Goal: Information Seeking & Learning: Learn about a topic

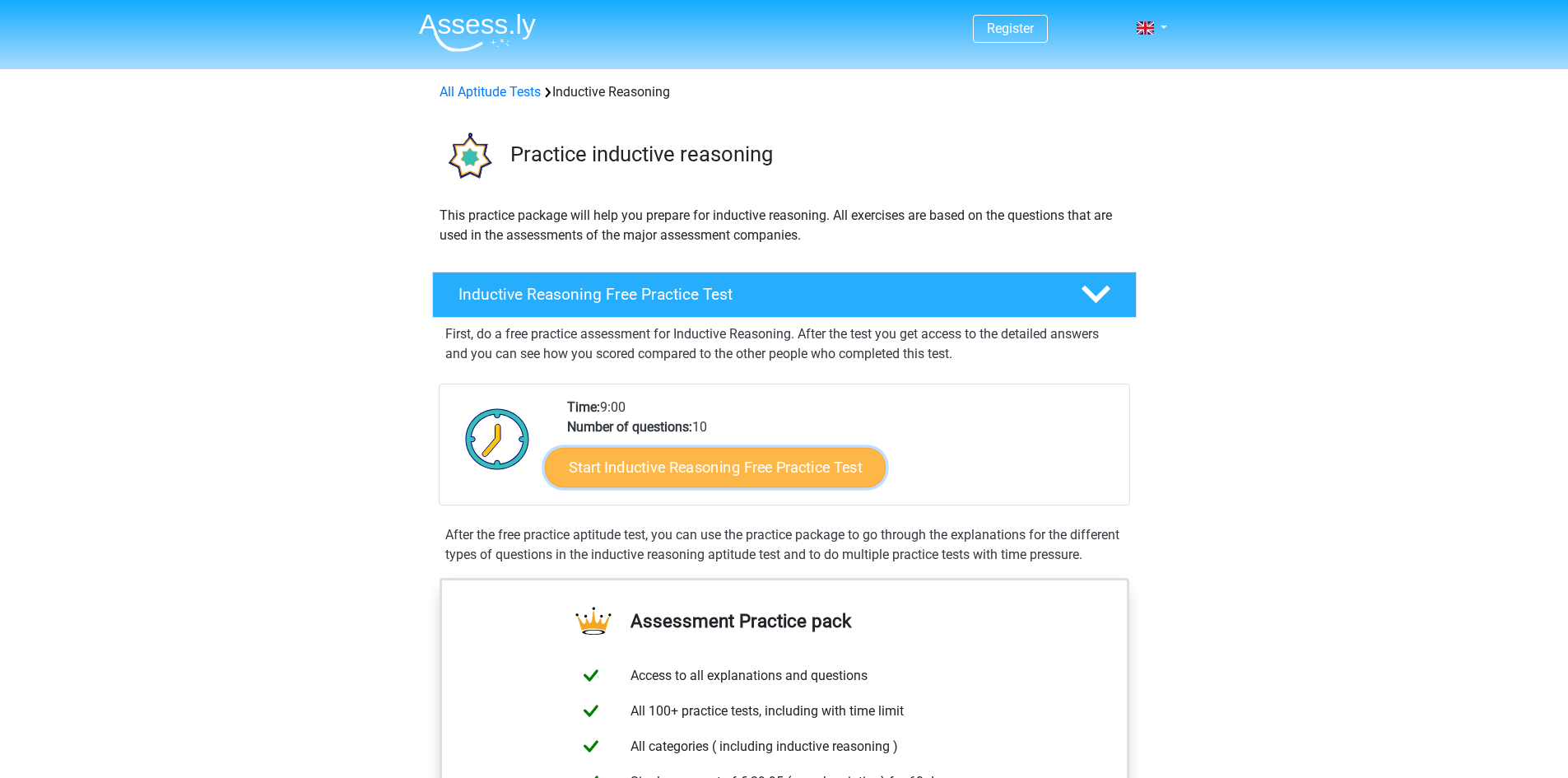
click at [776, 467] on link "Start Inductive Reasoning Free Practice Test" at bounding box center [715, 467] width 340 height 39
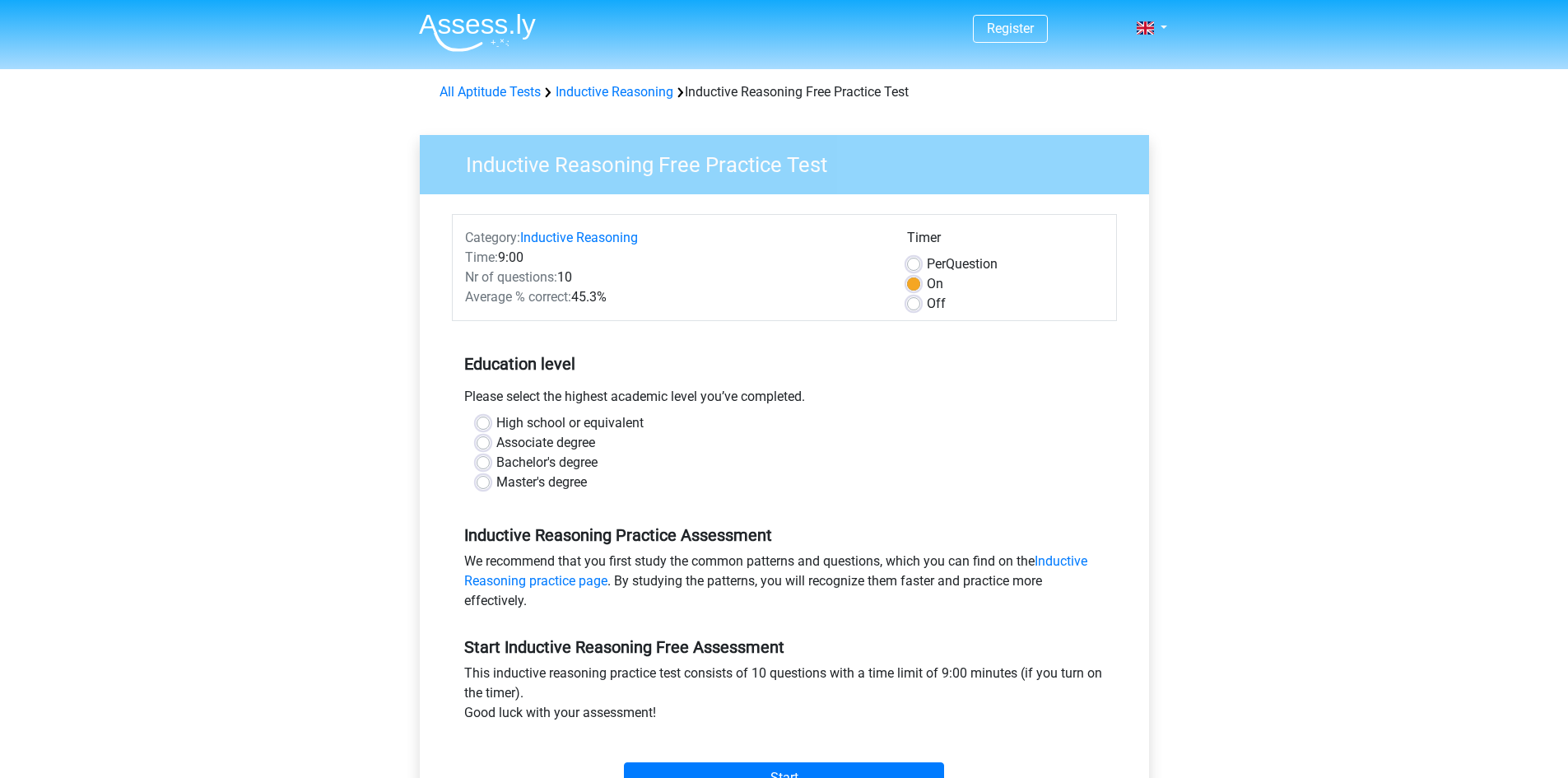
click at [490, 422] on div "High school or equivalent" at bounding box center [784, 423] width 616 height 20
click at [496, 422] on label "High school or equivalent" at bounding box center [570, 423] width 147 height 20
click at [482, 422] on input "High school or equivalent" at bounding box center [482, 421] width 13 height 17
radio input "true"
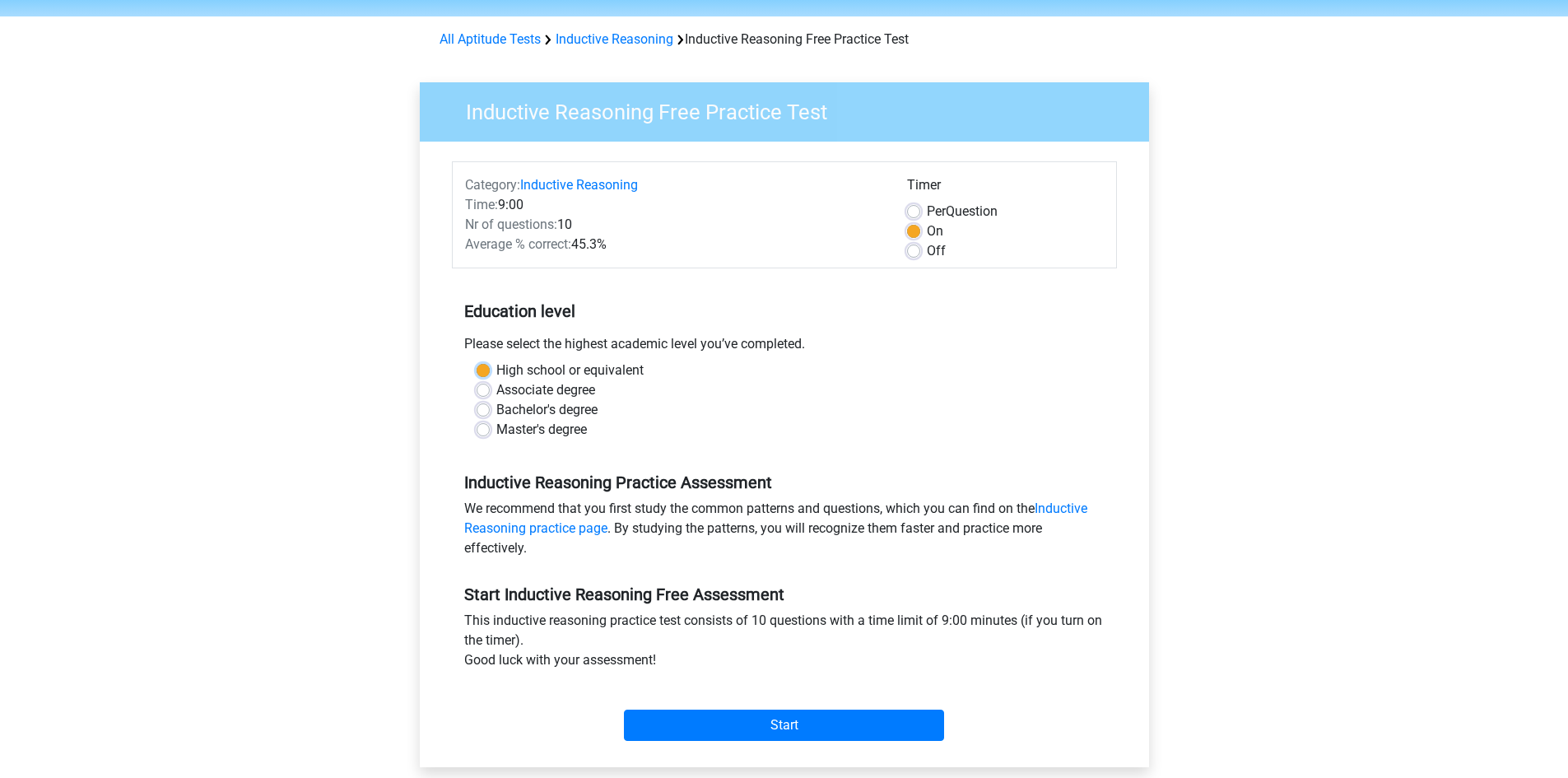
scroll to position [412, 0]
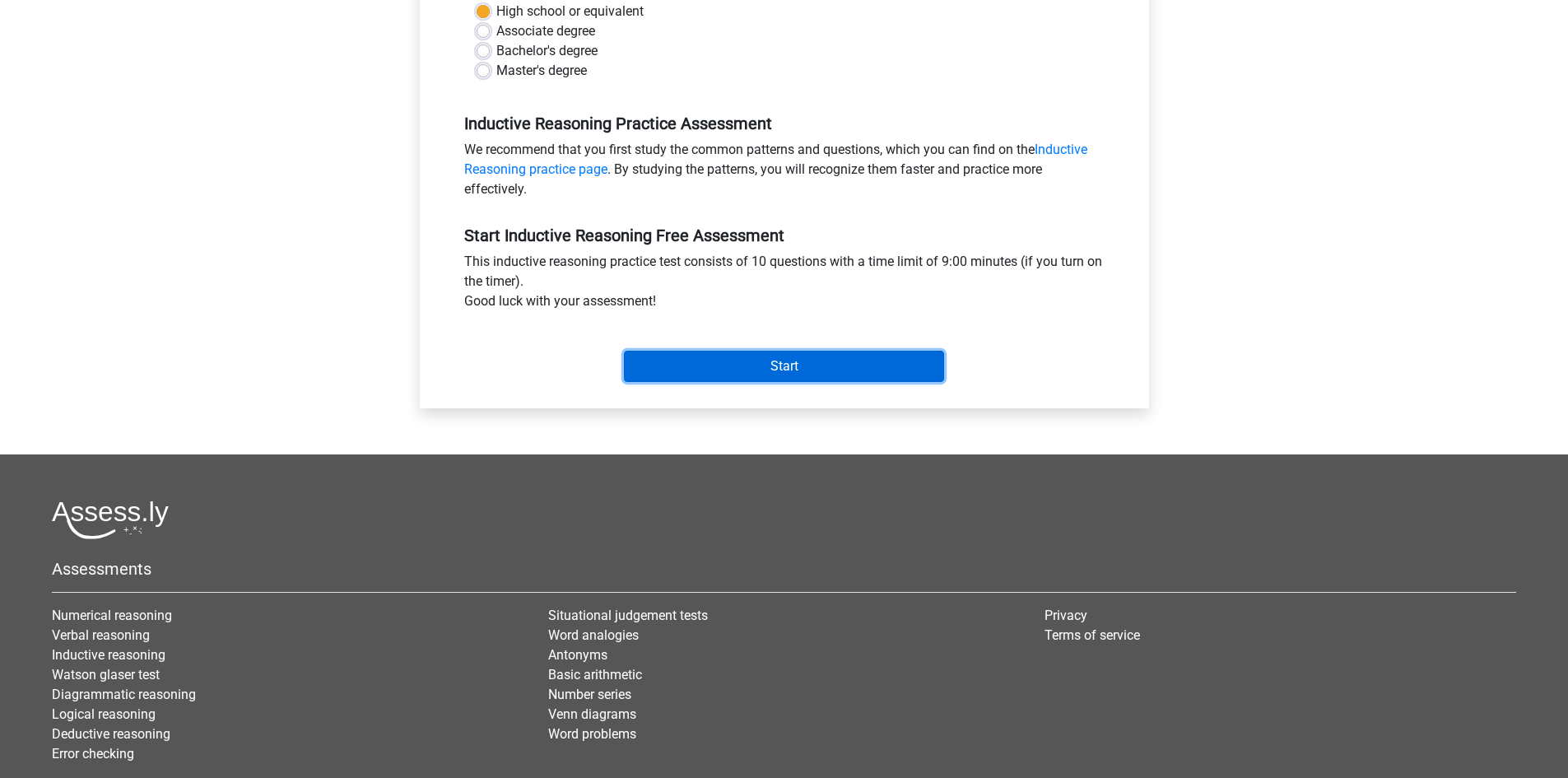
click at [799, 371] on input "Start" at bounding box center [784, 367] width 320 height 31
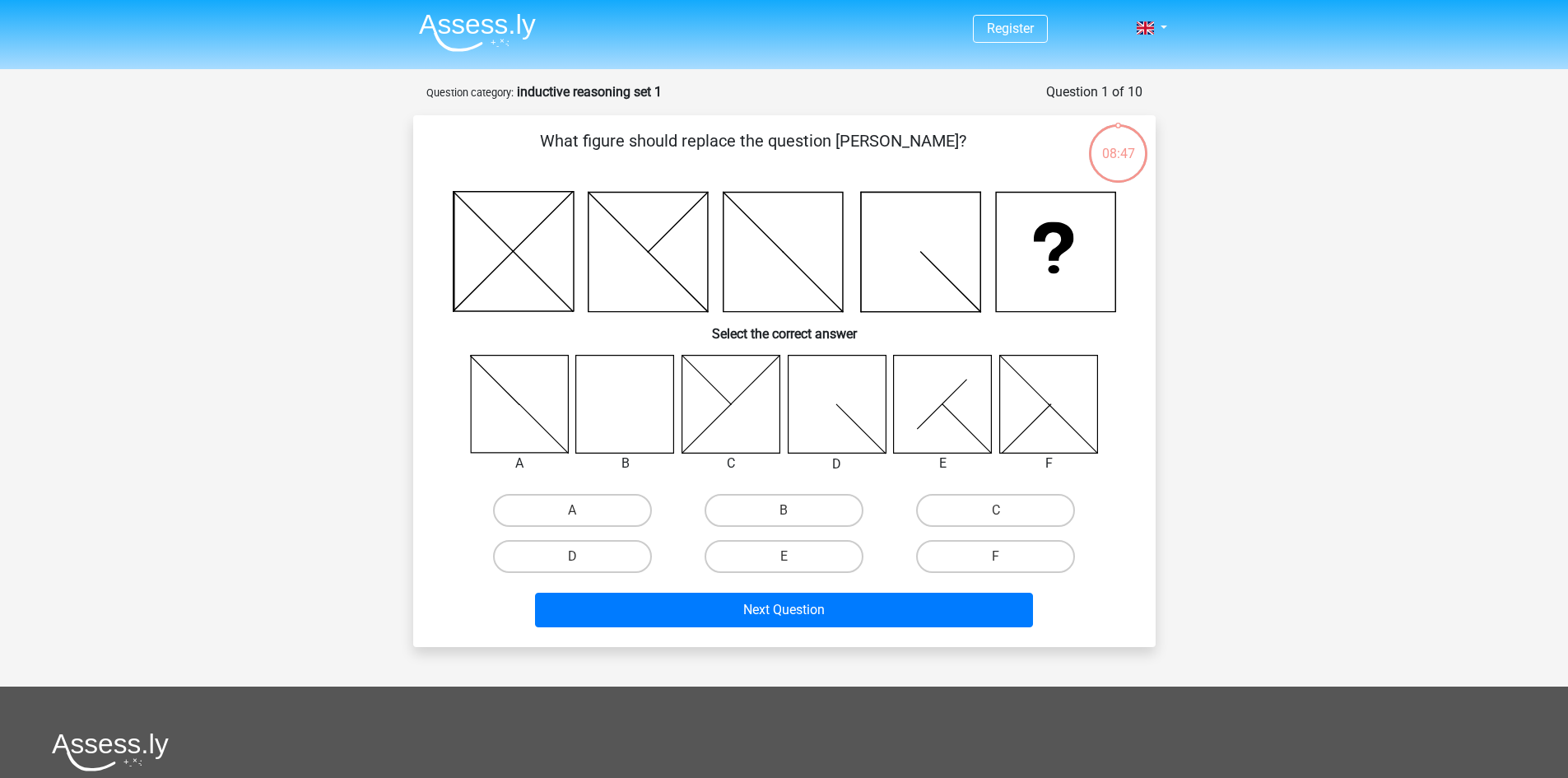
click at [620, 420] on icon at bounding box center [625, 404] width 98 height 98
click at [776, 516] on label "B" at bounding box center [784, 511] width 159 height 33
click at [784, 516] on input "B" at bounding box center [788, 515] width 11 height 11
radio input "true"
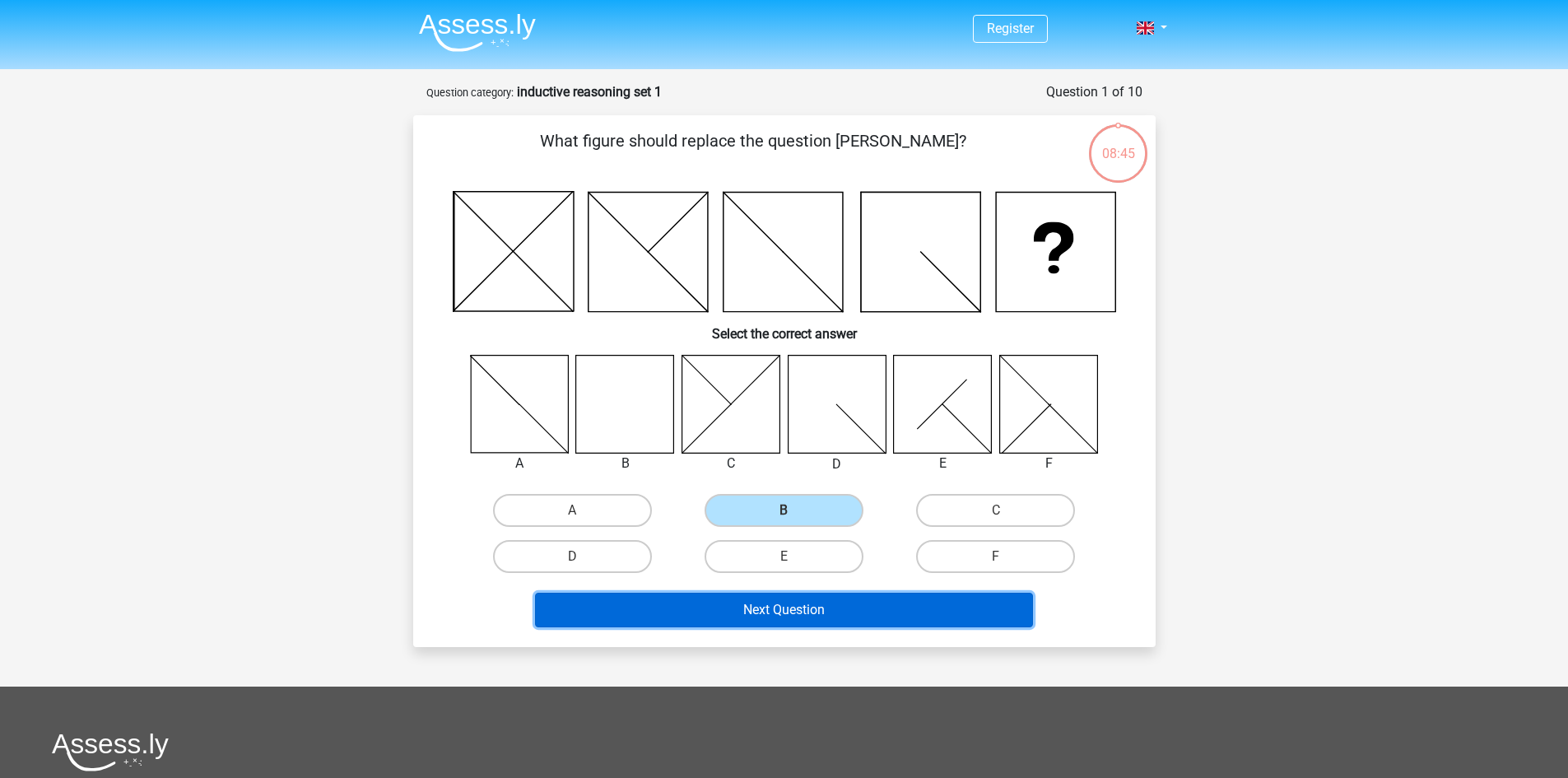
click at [801, 613] on button "Next Question" at bounding box center [784, 609] width 498 height 34
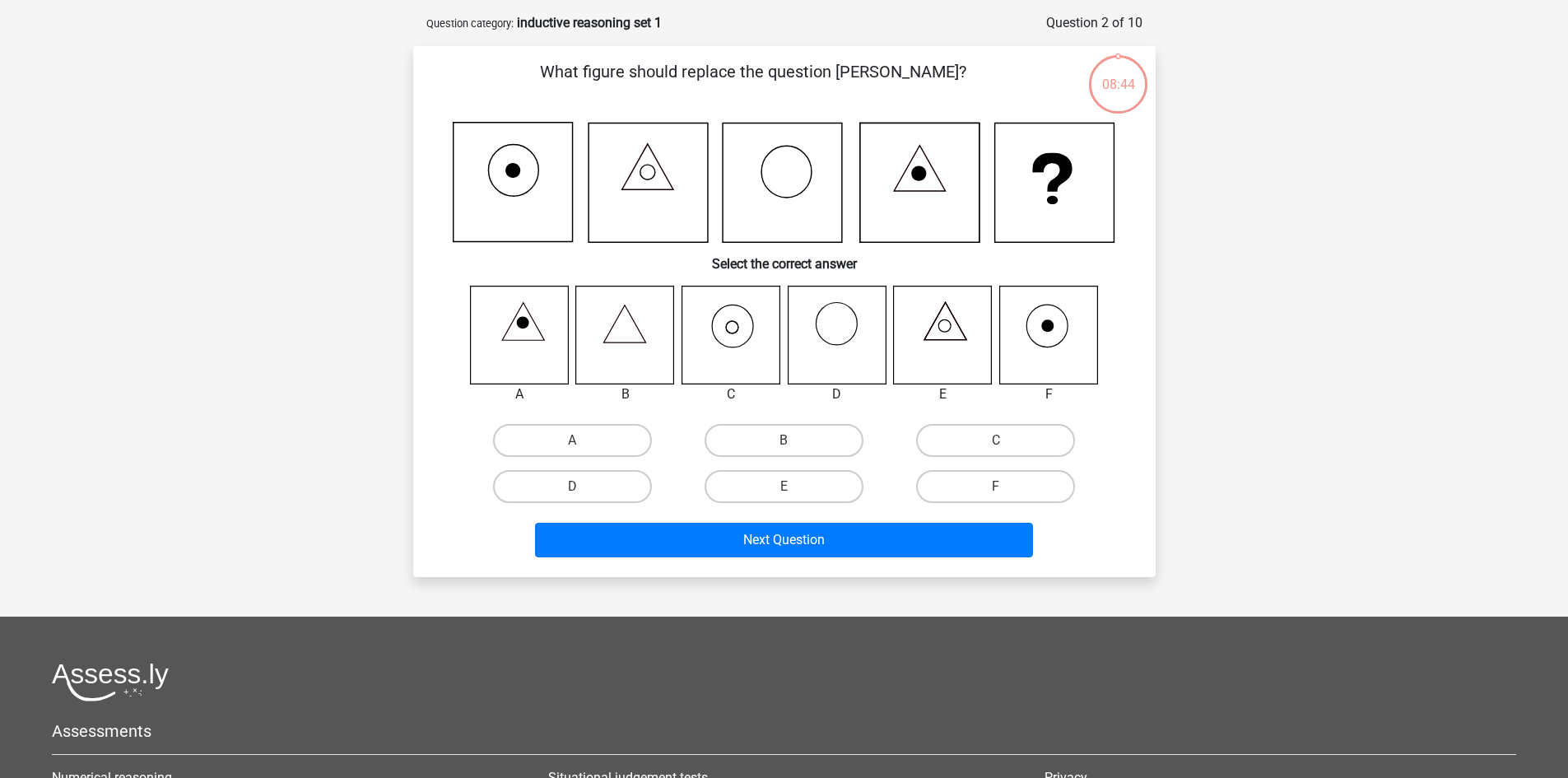
scroll to position [82, 0]
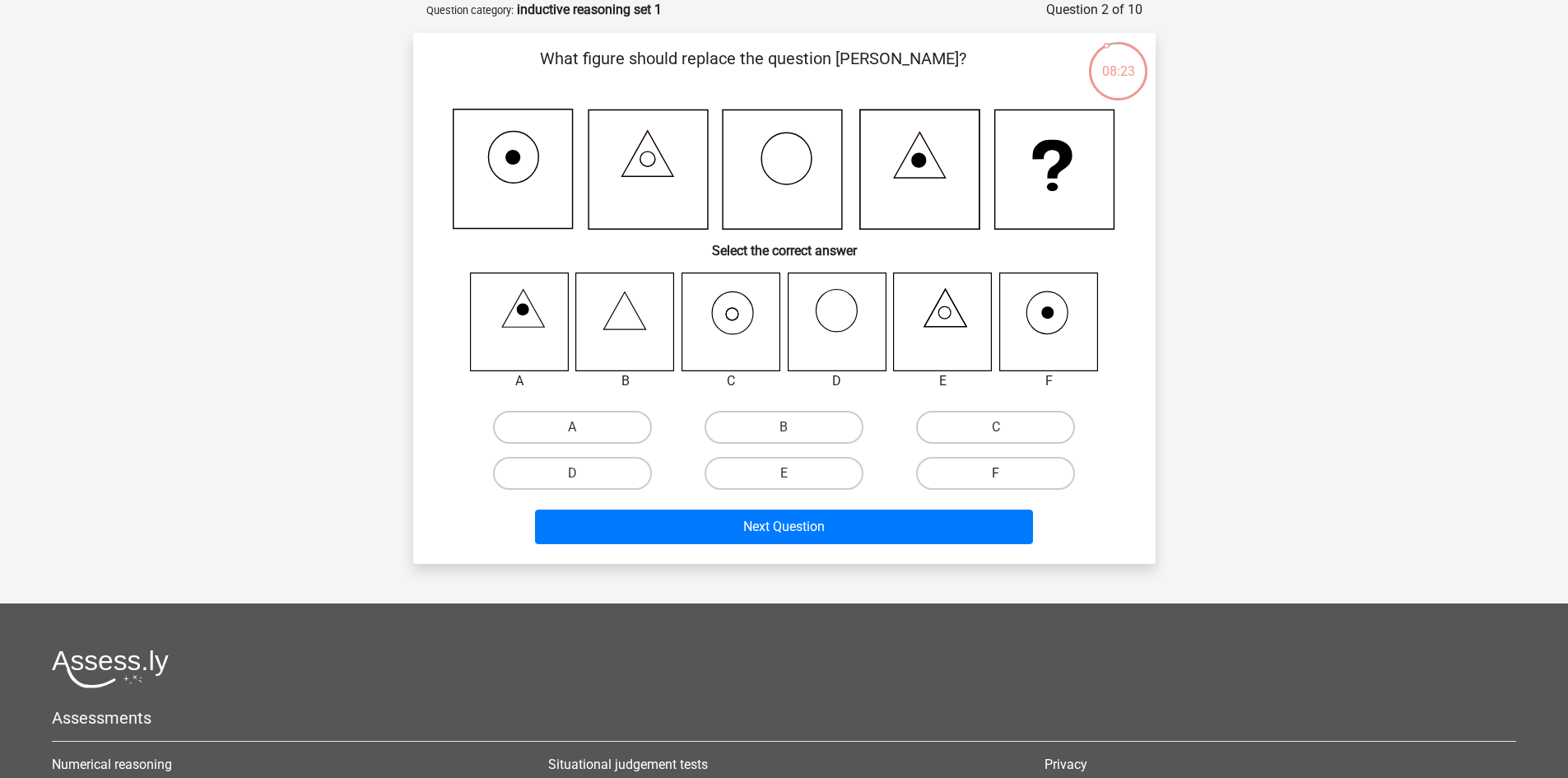
click at [1010, 474] on label "F" at bounding box center [995, 474] width 159 height 33
click at [1006, 474] on input "F" at bounding box center [1001, 479] width 11 height 11
radio input "true"
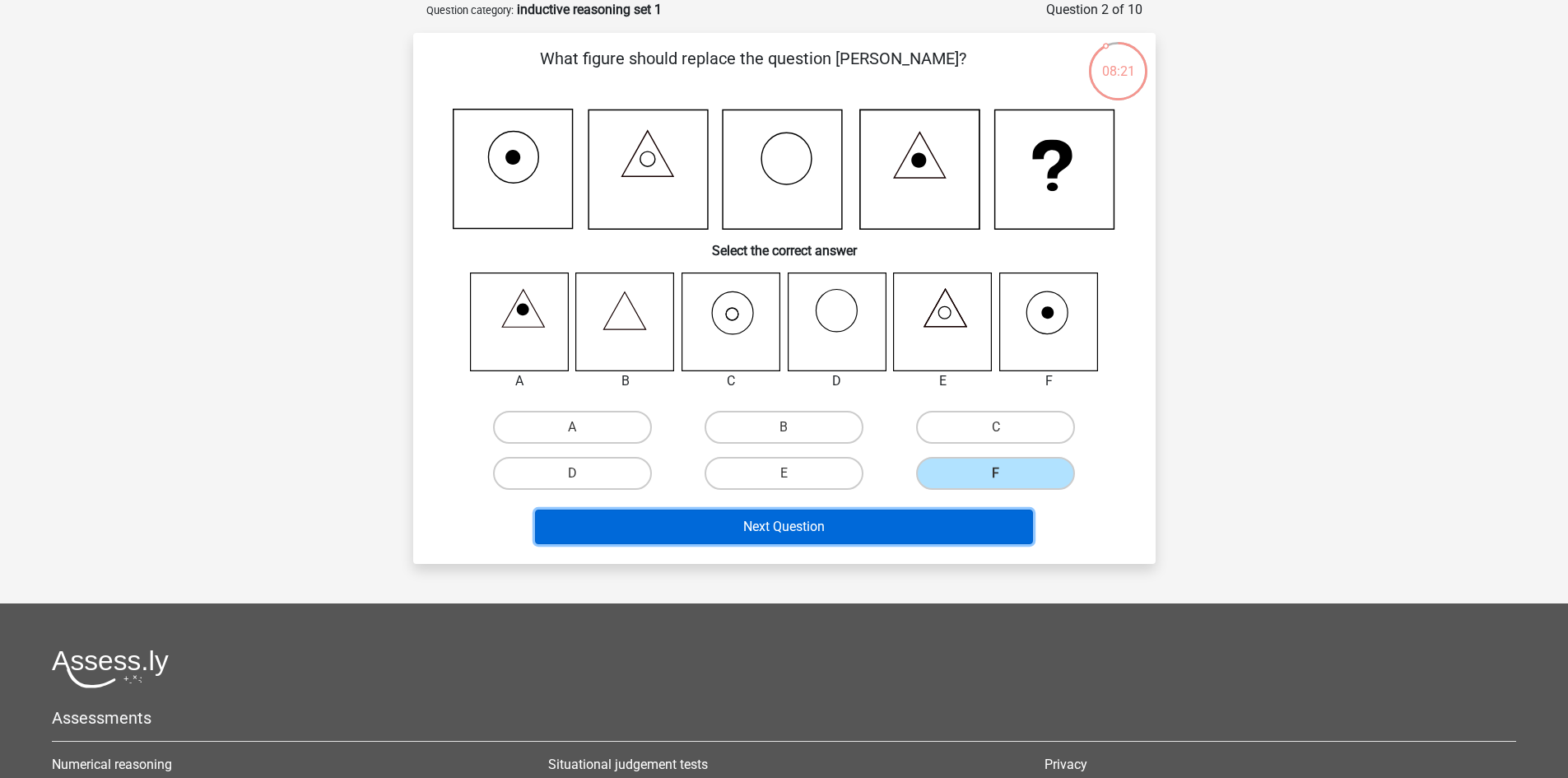
click at [869, 534] on button "Next Question" at bounding box center [784, 527] width 498 height 34
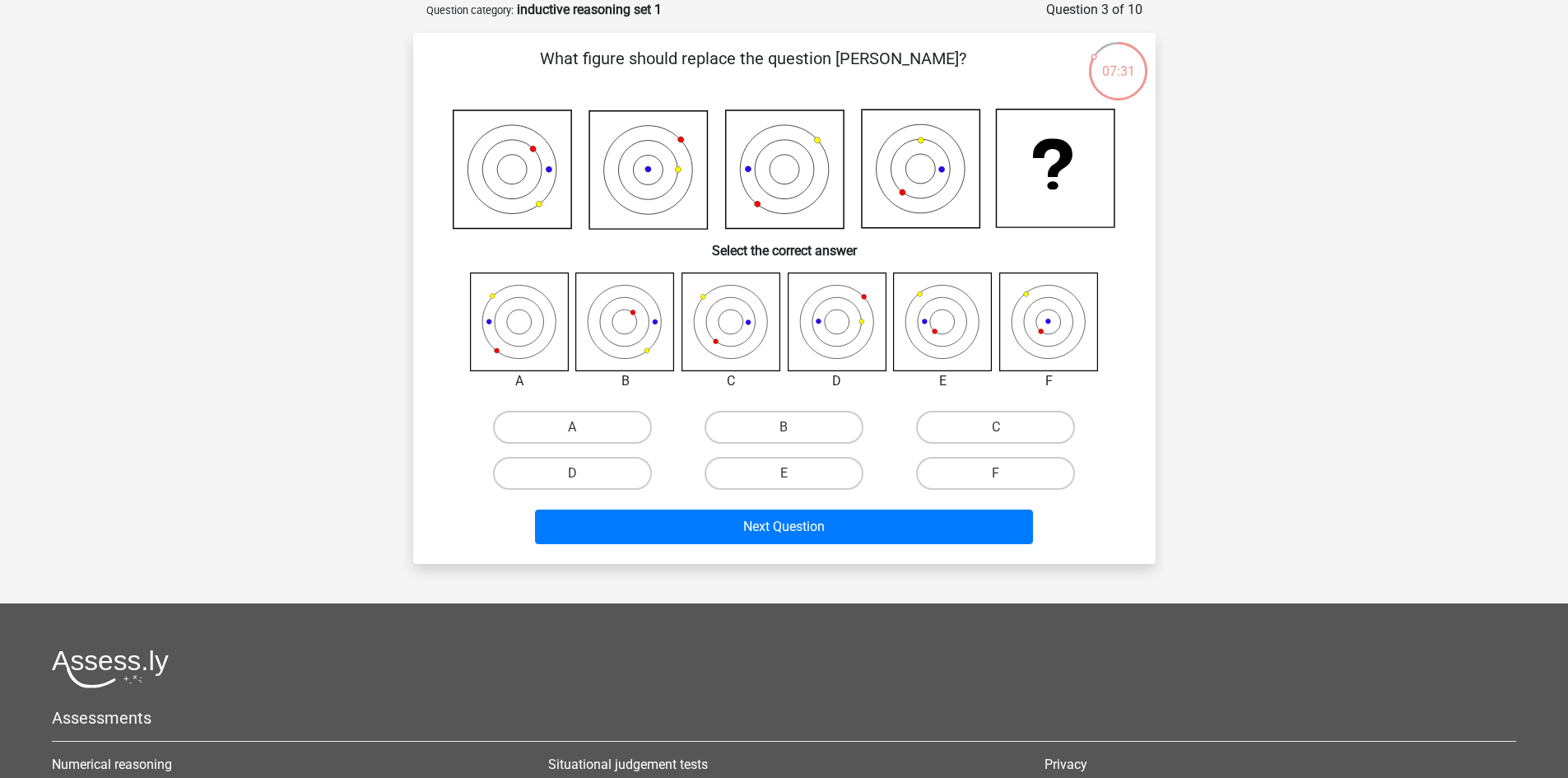
drag, startPoint x: 789, startPoint y: 423, endPoint x: 791, endPoint y: 434, distance: 11.2
click at [790, 434] on div "B" at bounding box center [784, 428] width 198 height 33
click at [783, 423] on label "B" at bounding box center [784, 428] width 159 height 33
click at [784, 428] on input "B" at bounding box center [788, 433] width 11 height 11
radio input "true"
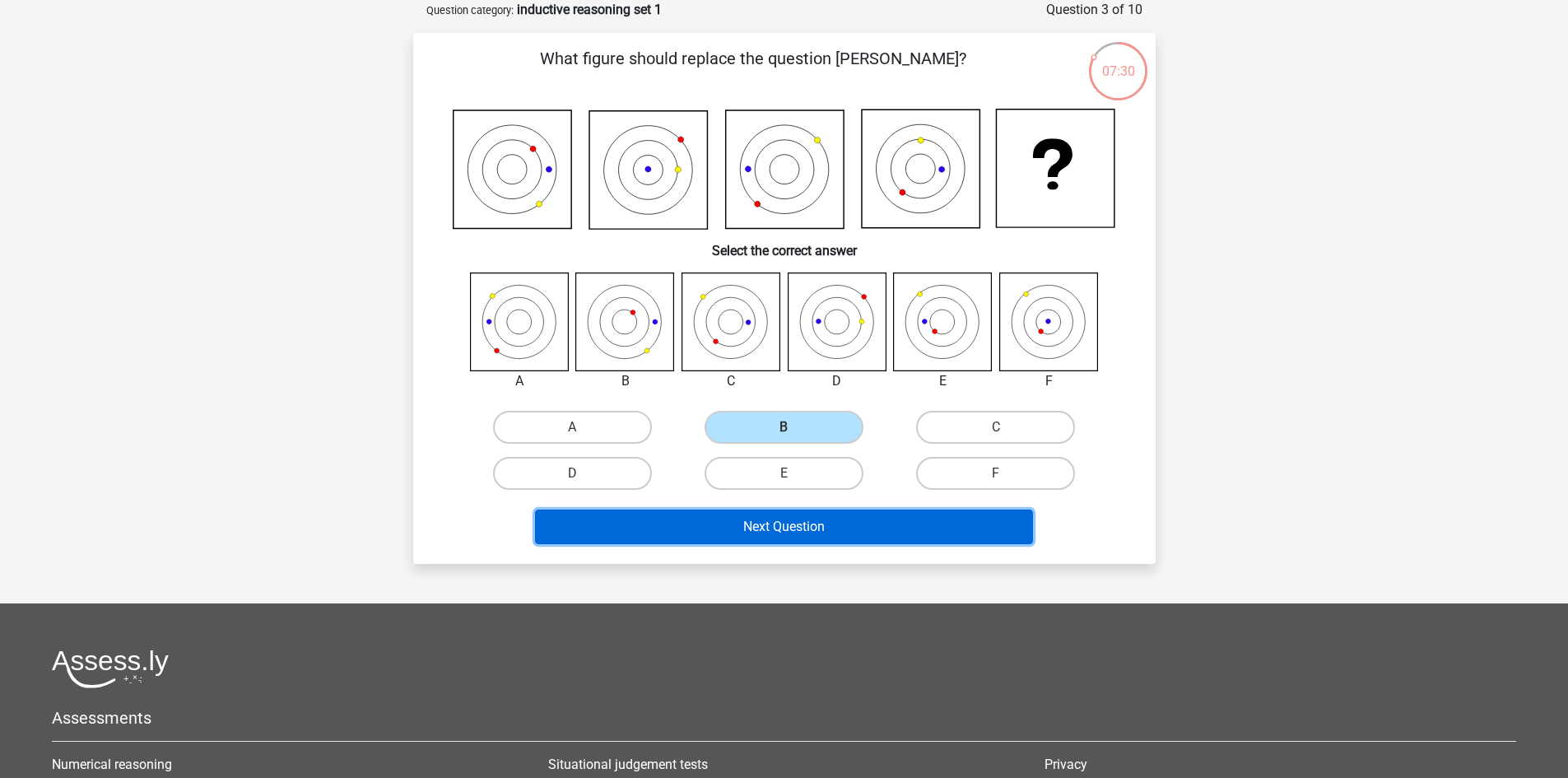
click at [786, 535] on button "Next Question" at bounding box center [784, 527] width 498 height 34
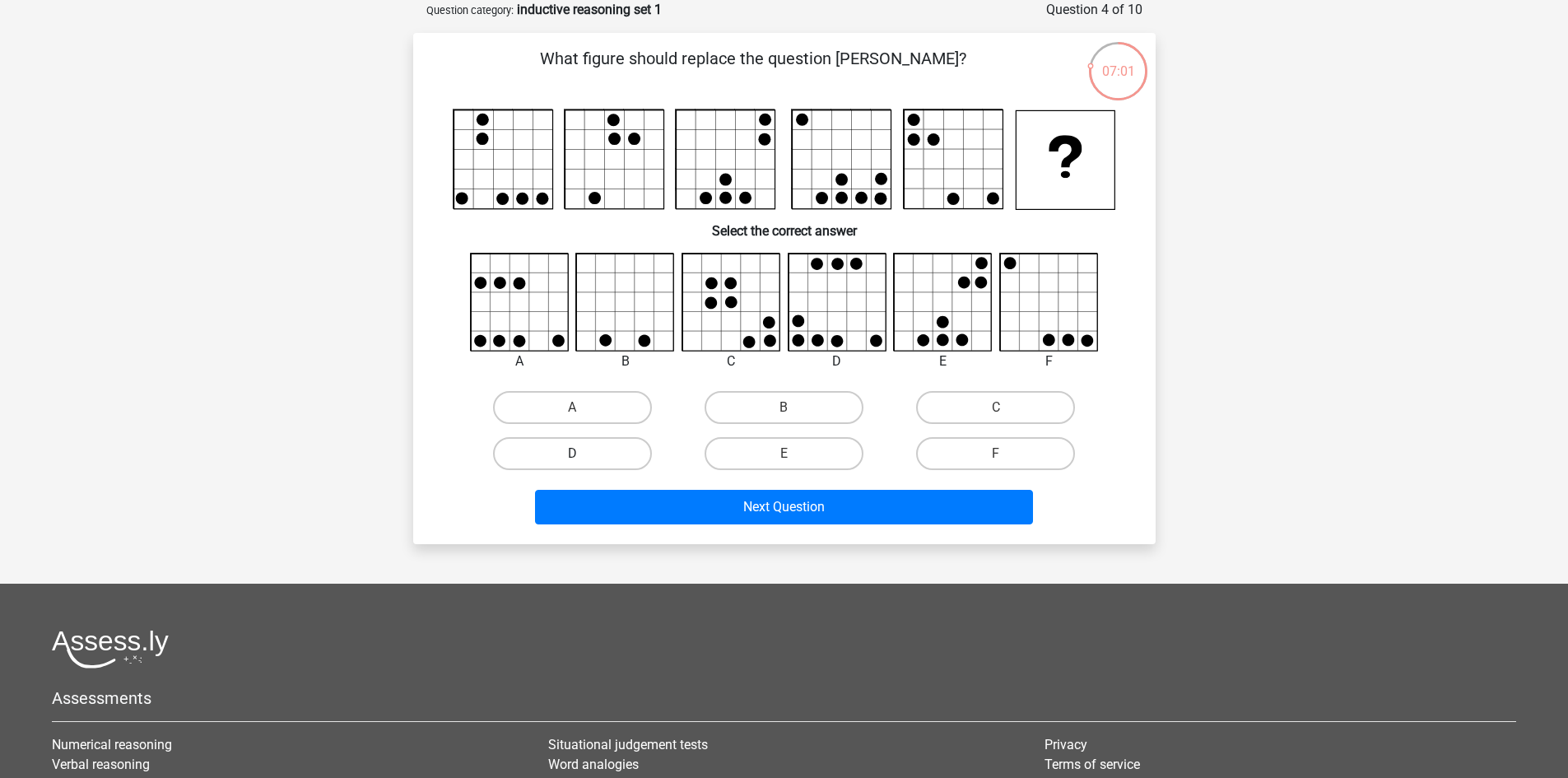
click at [615, 448] on label "D" at bounding box center [573, 454] width 159 height 33
click at [582, 453] on input "D" at bounding box center [577, 458] width 11 height 11
radio input "true"
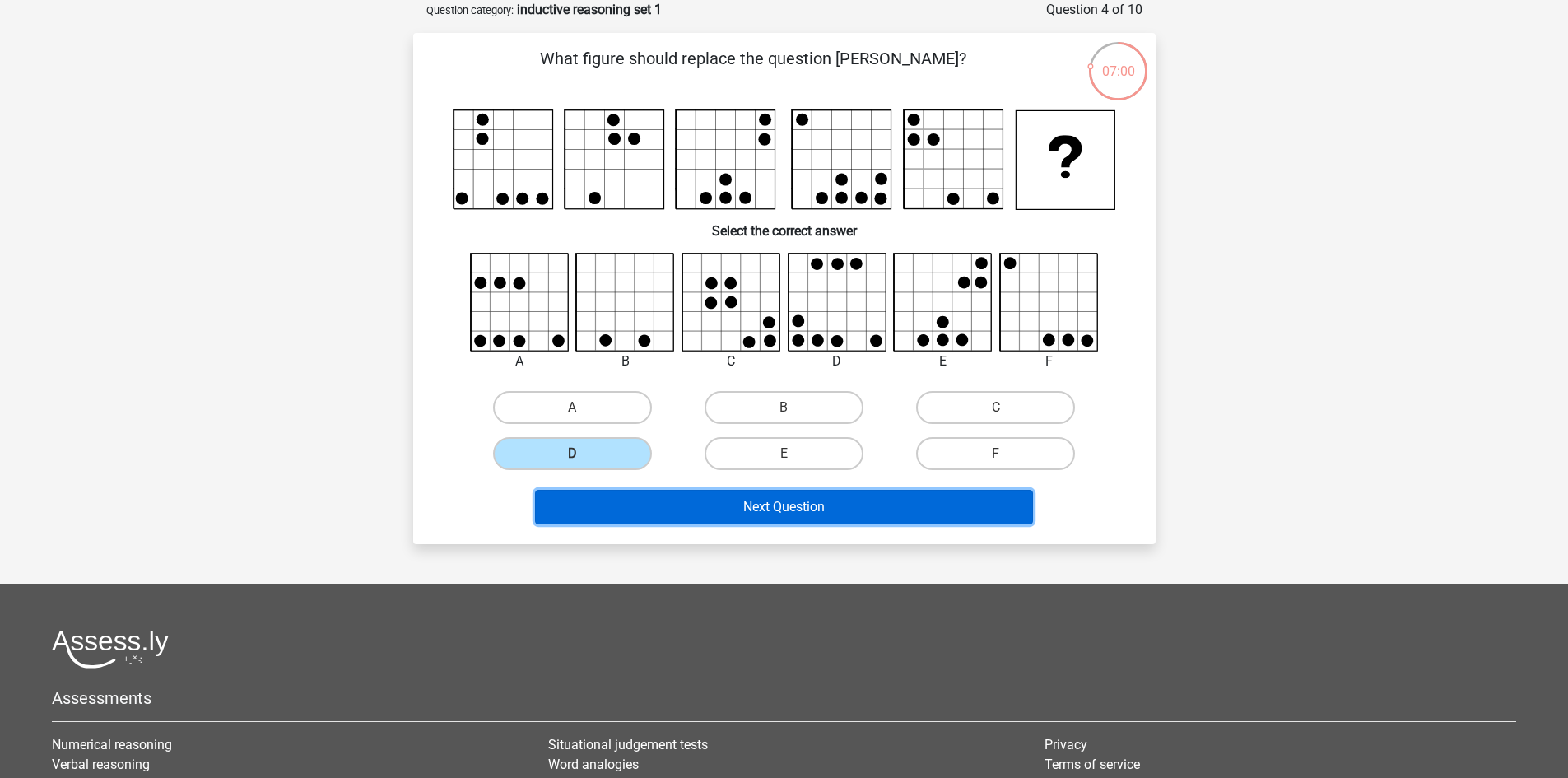
click at [791, 503] on button "Next Question" at bounding box center [784, 506] width 498 height 34
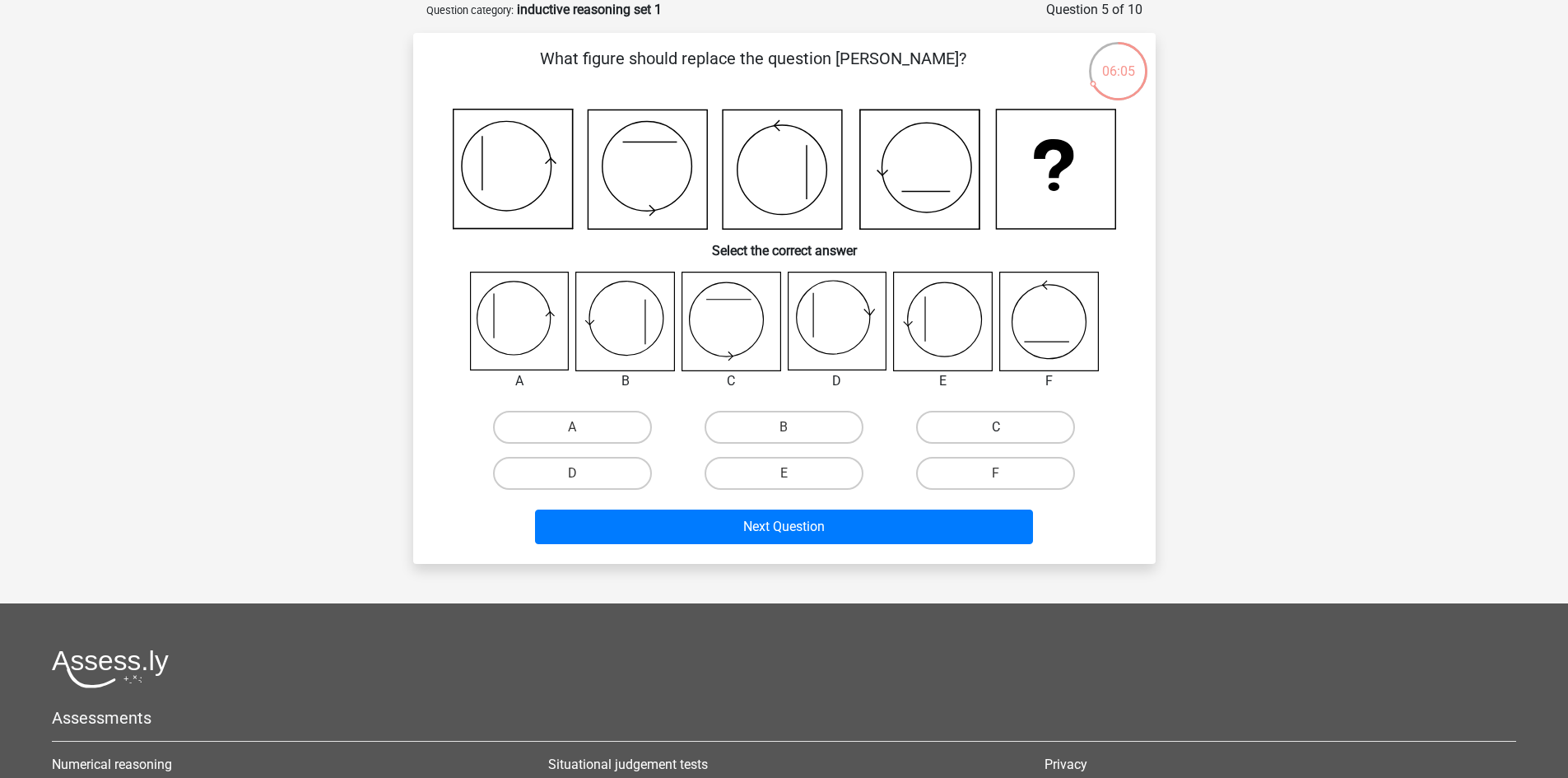
click at [975, 424] on label "C" at bounding box center [995, 428] width 159 height 33
click at [996, 428] on input "C" at bounding box center [1001, 433] width 11 height 11
radio input "true"
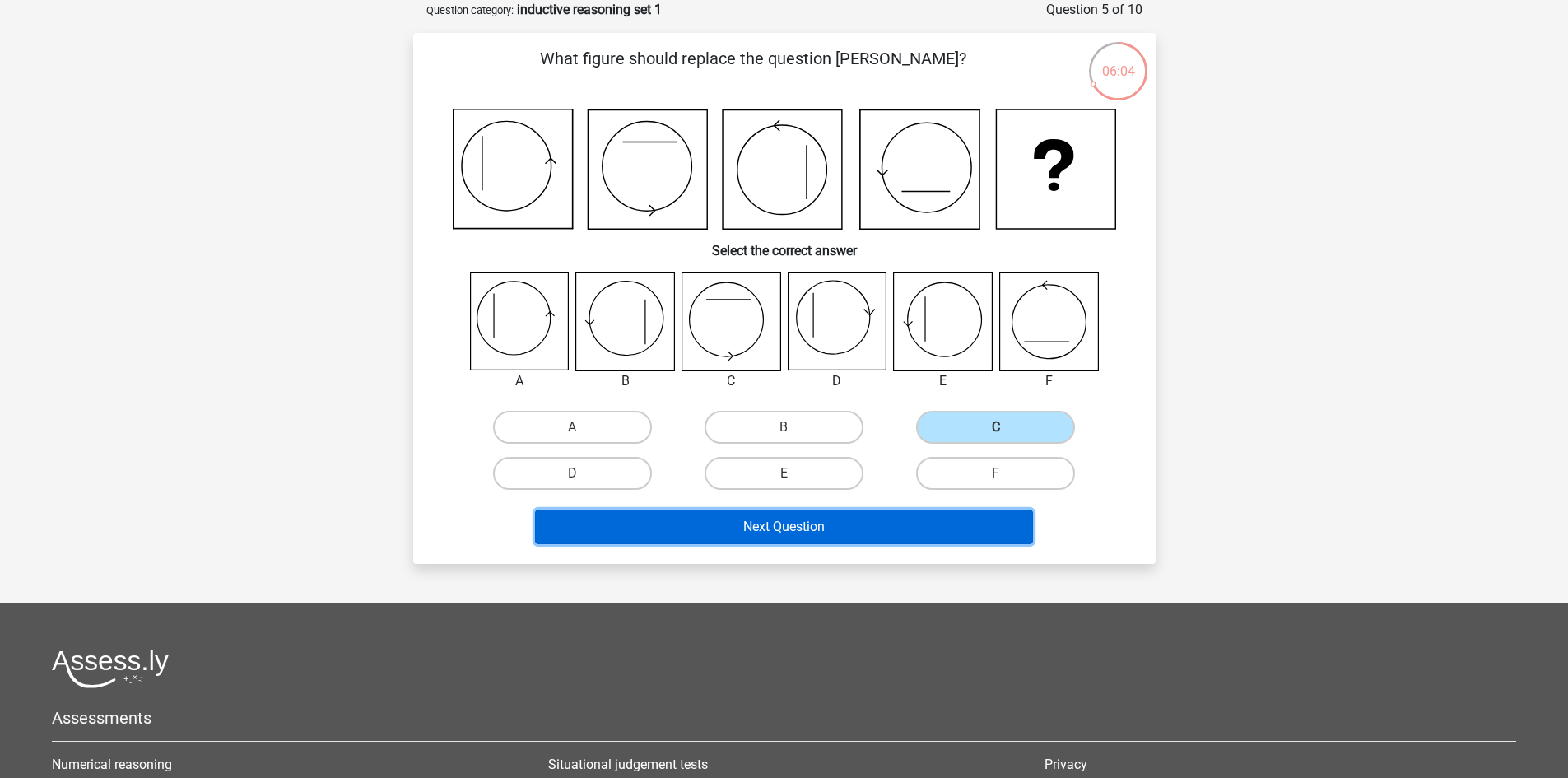
click at [796, 527] on button "Next Question" at bounding box center [784, 527] width 498 height 34
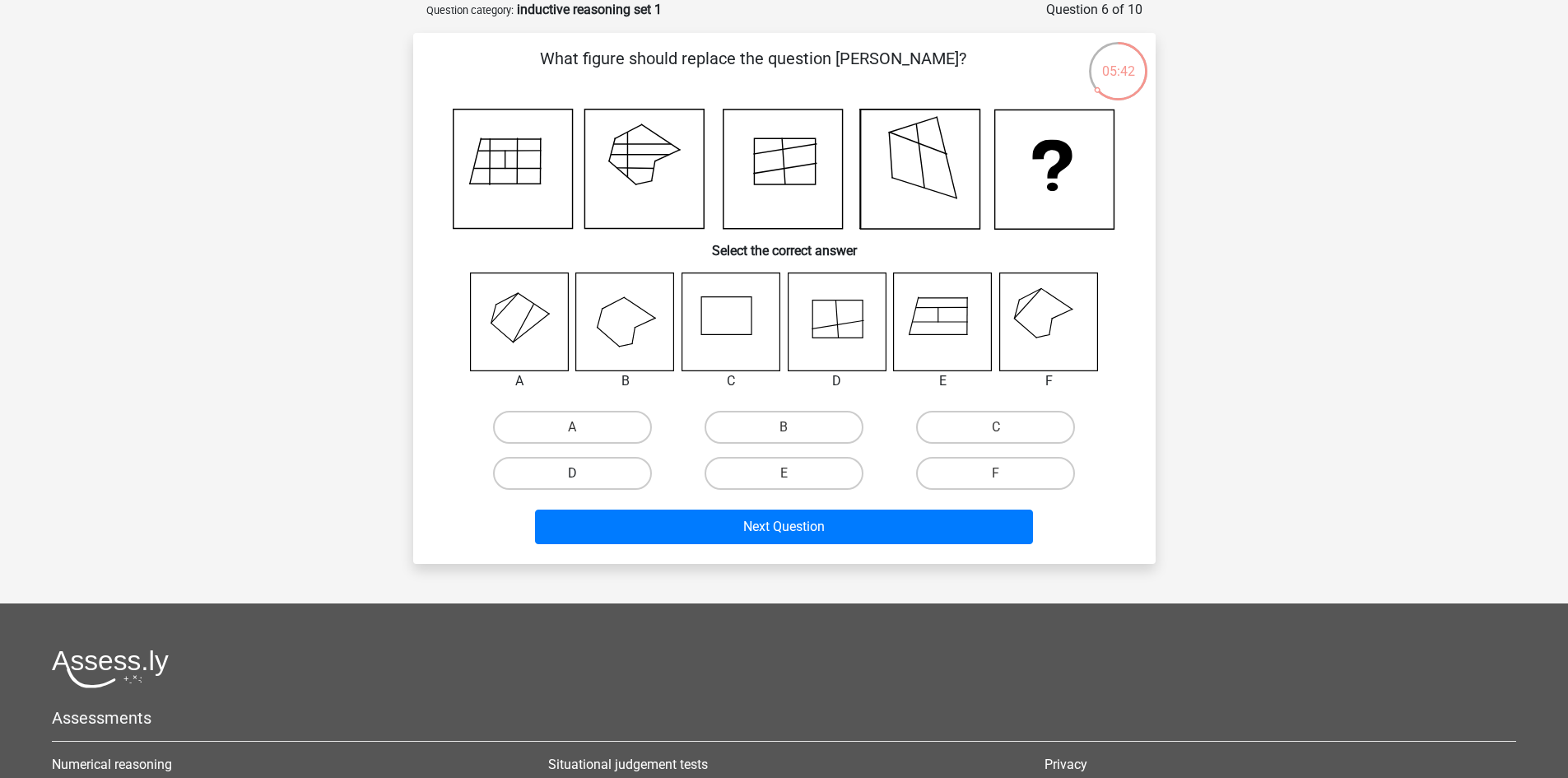
click at [584, 477] on label "D" at bounding box center [573, 474] width 159 height 33
click at [582, 477] on input "D" at bounding box center [577, 479] width 11 height 11
radio input "true"
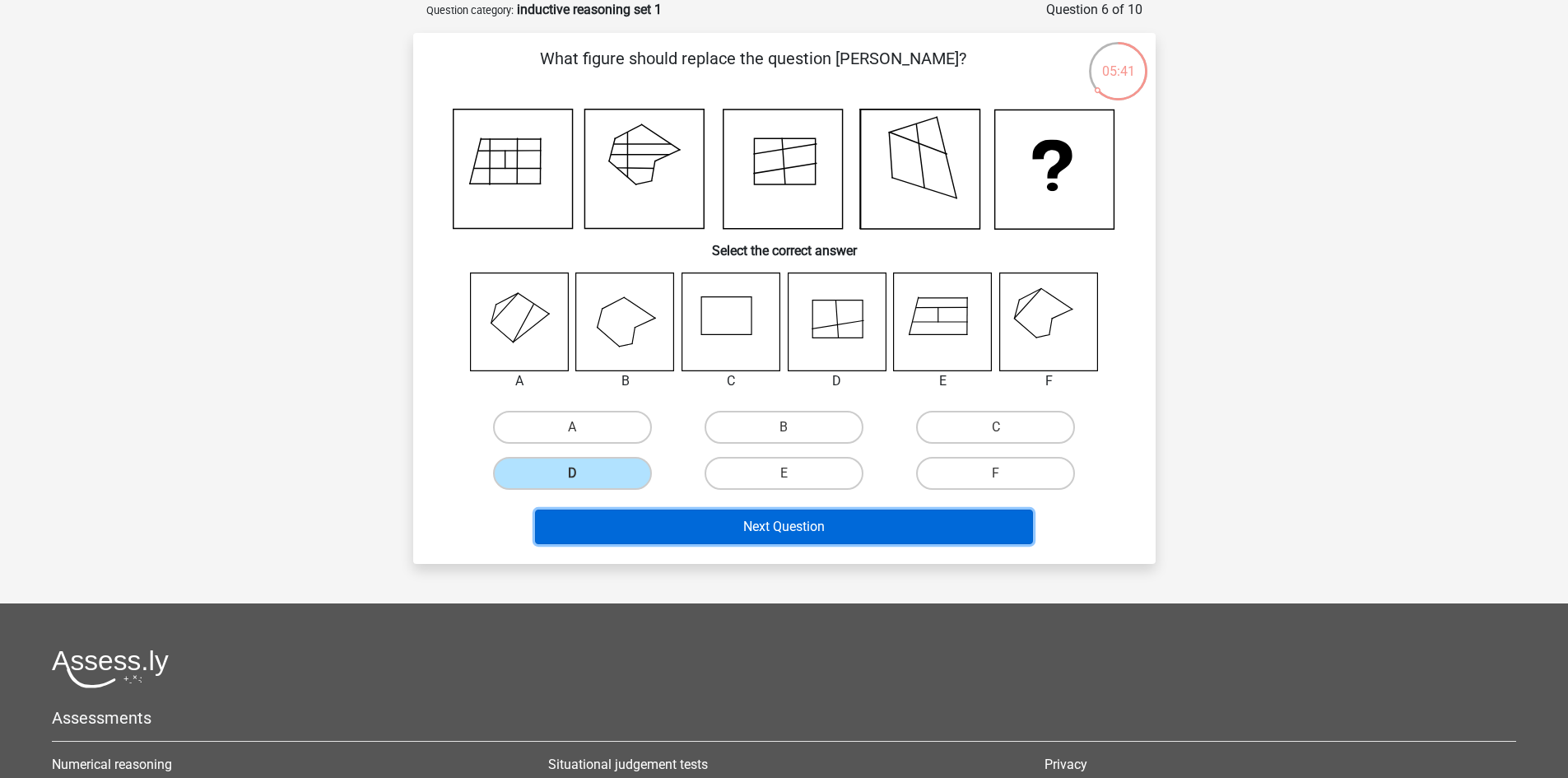
click at [825, 536] on button "Next Question" at bounding box center [784, 527] width 498 height 34
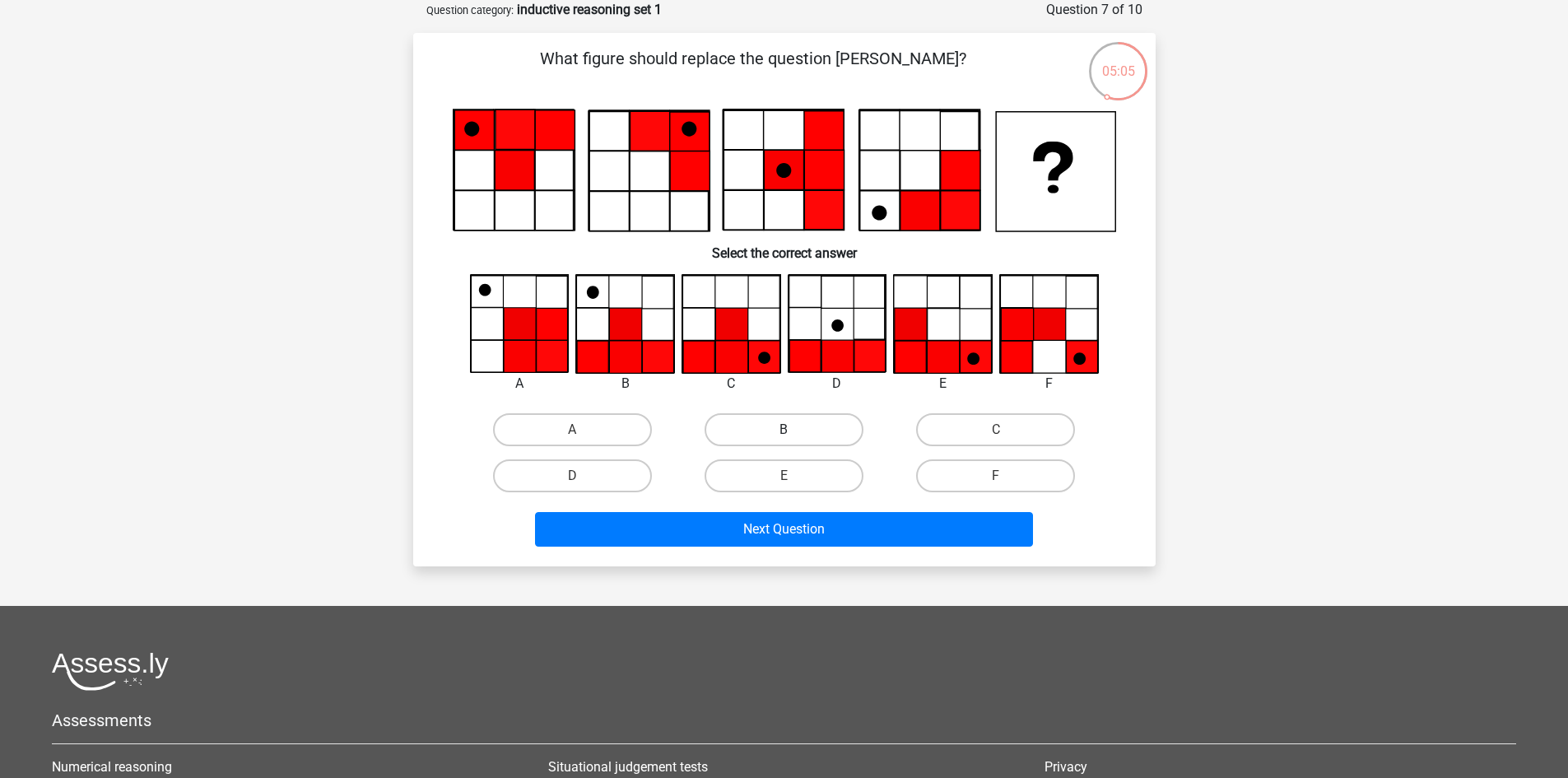
click at [756, 429] on label "B" at bounding box center [784, 430] width 159 height 33
click at [784, 430] on input "B" at bounding box center [788, 435] width 11 height 11
radio input "true"
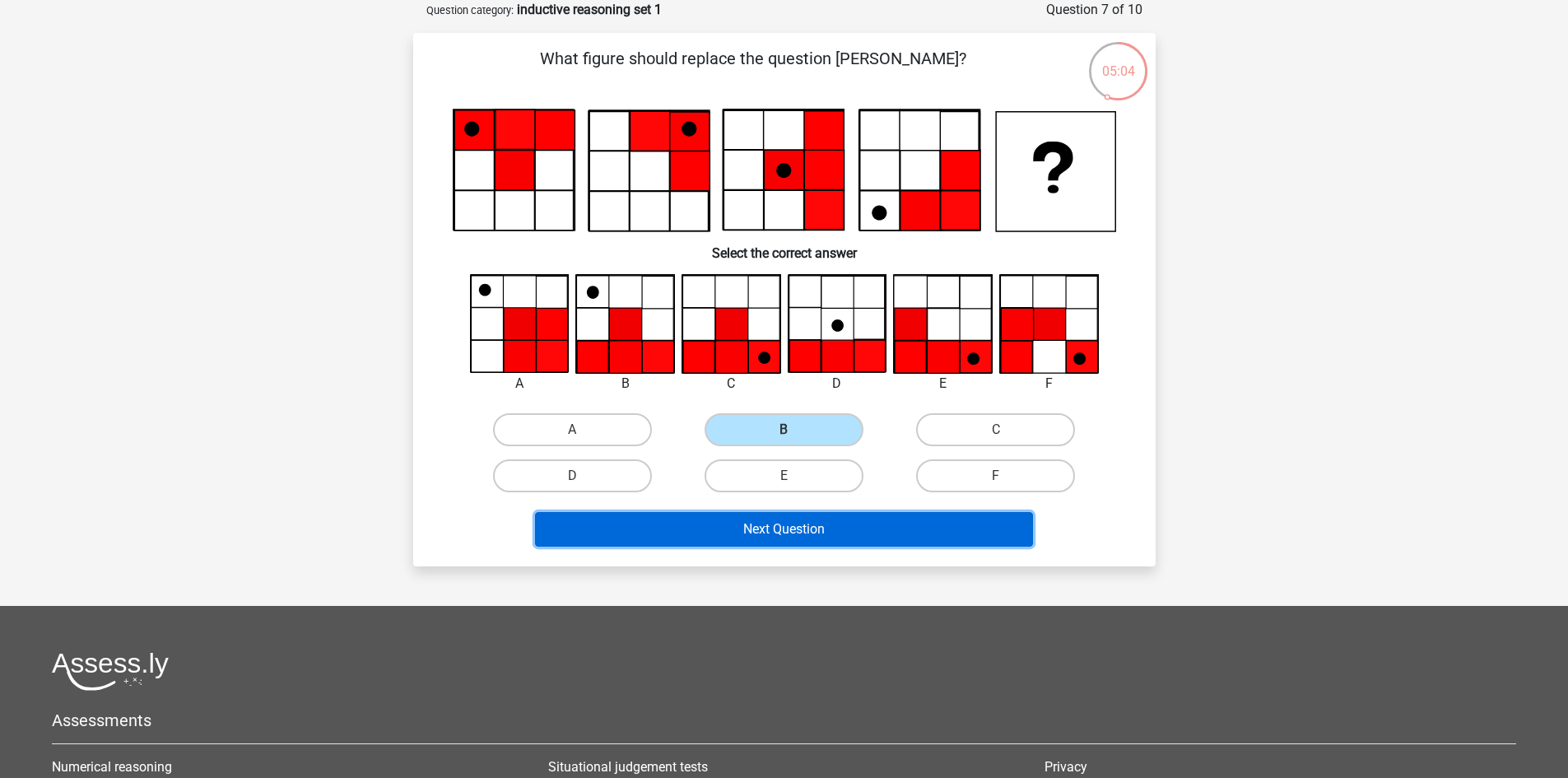
click at [778, 532] on button "Next Question" at bounding box center [784, 529] width 498 height 34
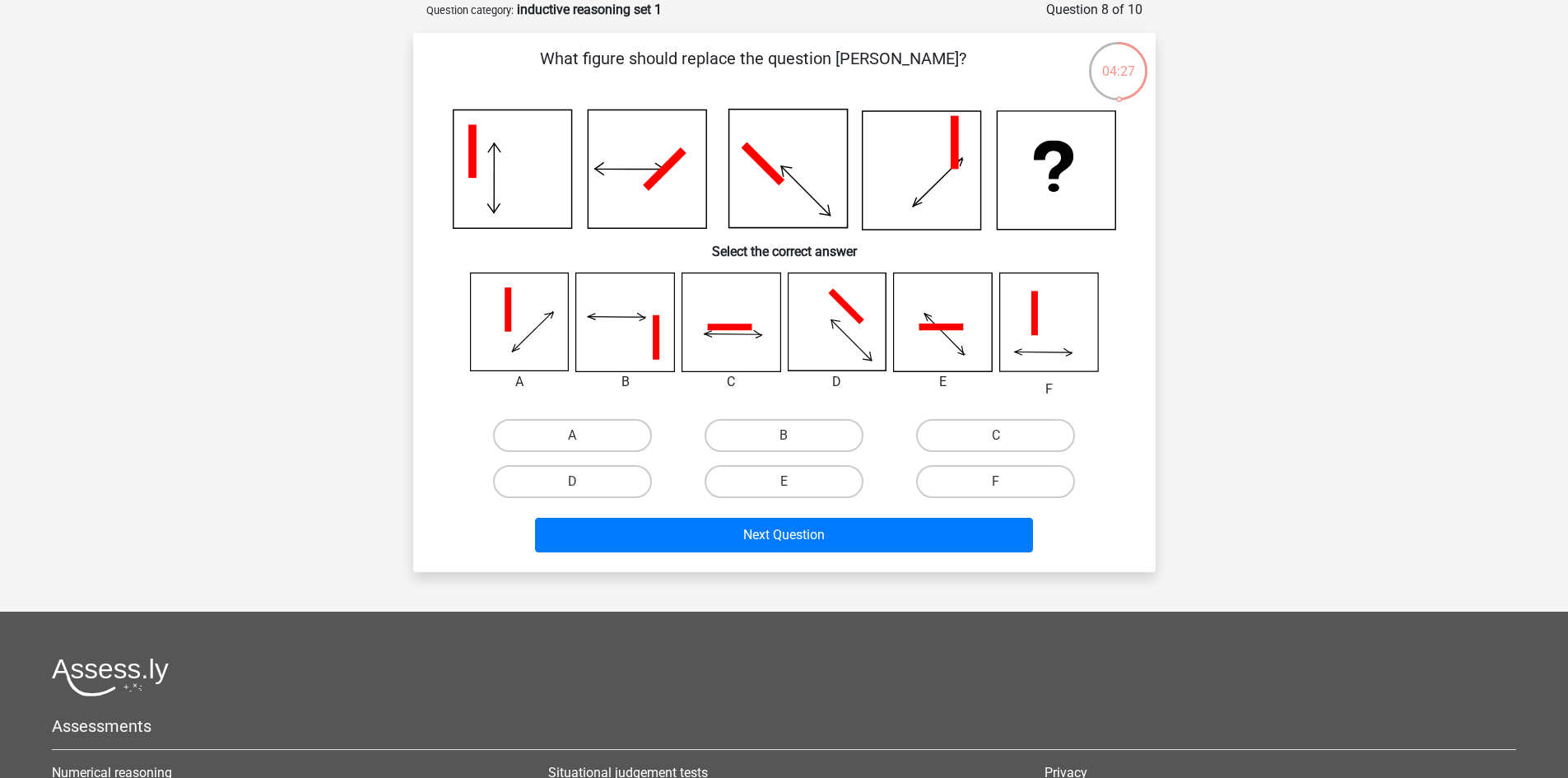
click at [790, 486] on input "E" at bounding box center [788, 487] width 11 height 11
radio input "true"
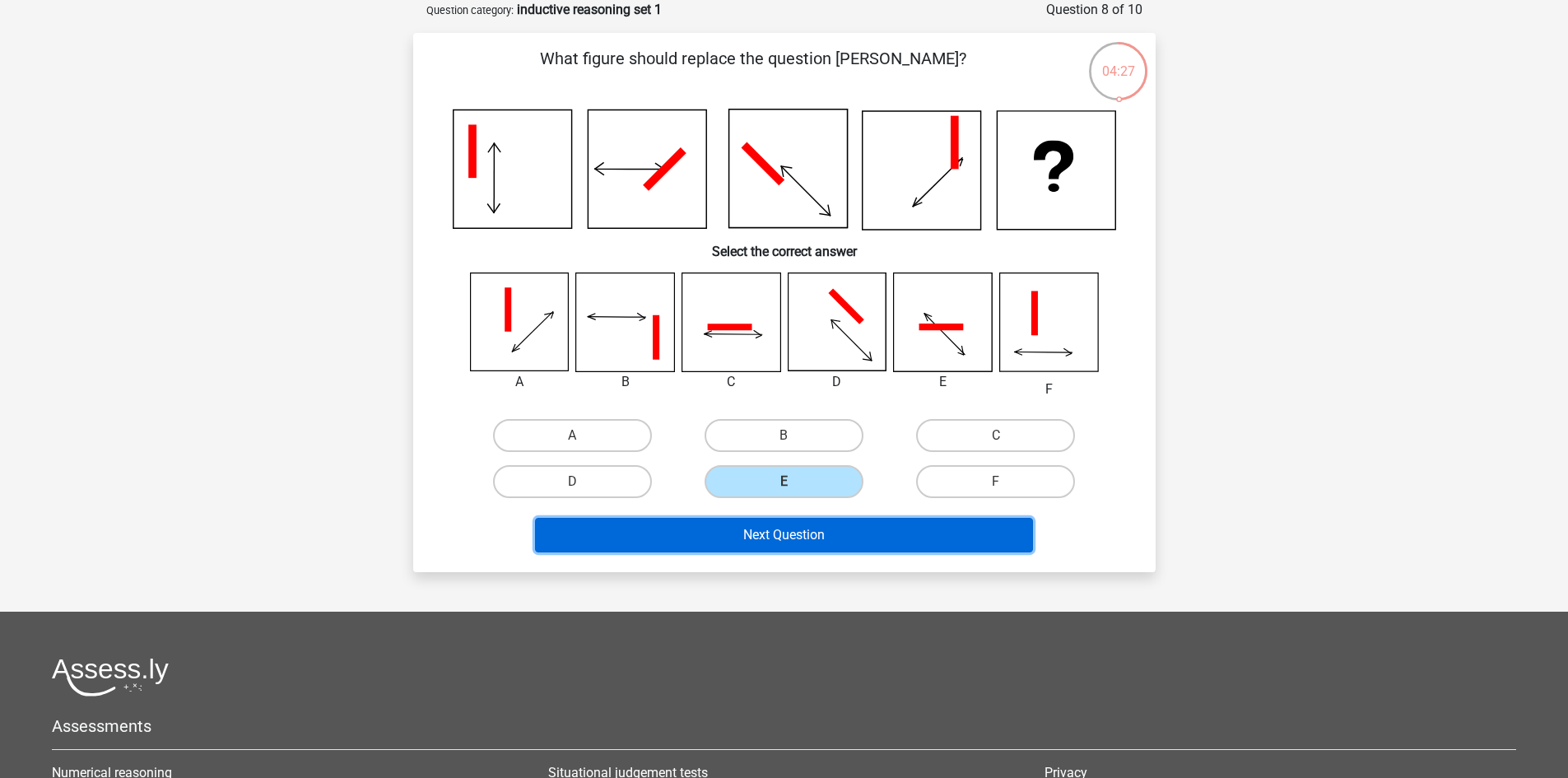
click at [796, 533] on button "Next Question" at bounding box center [784, 535] width 498 height 34
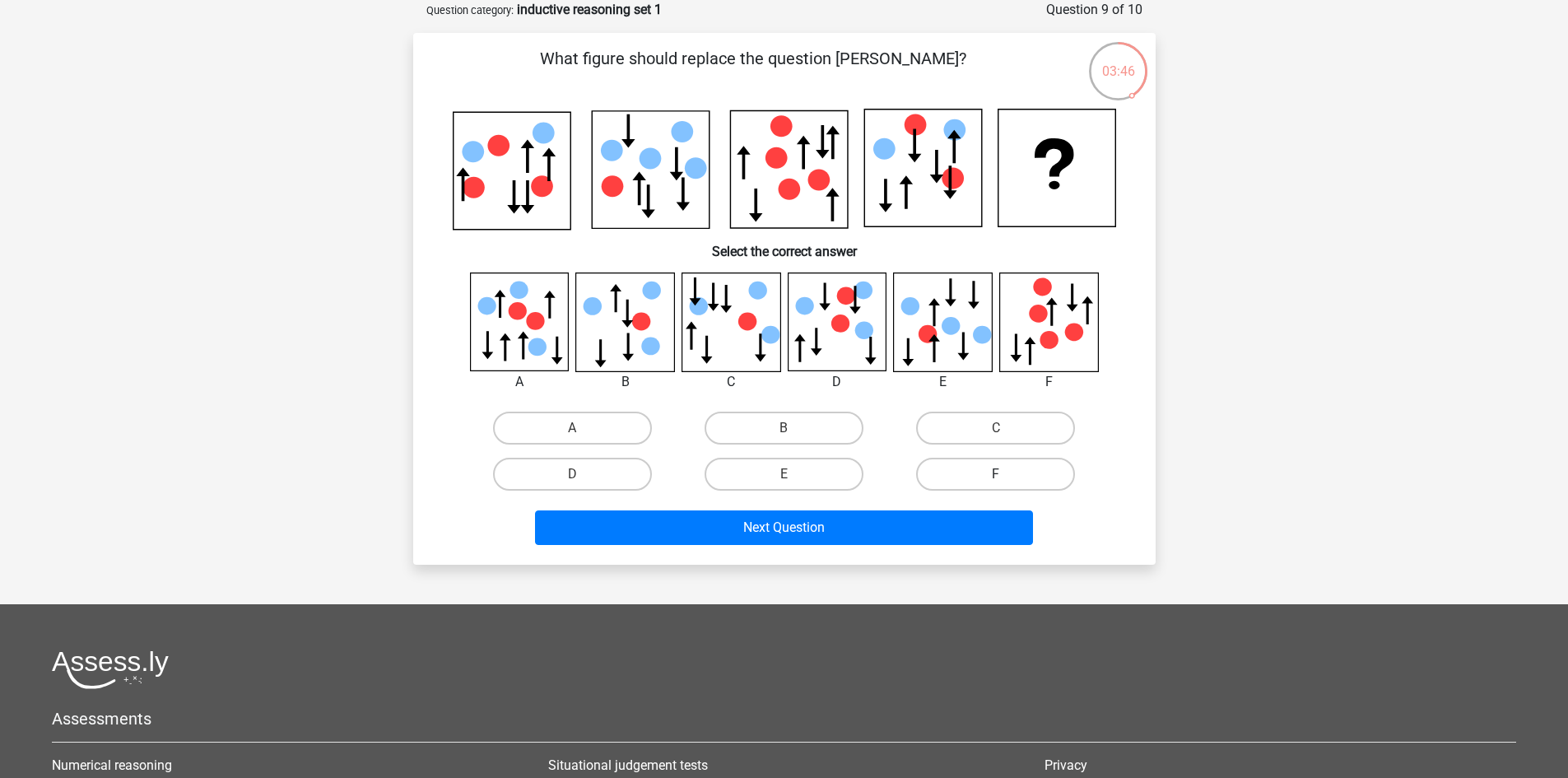
drag, startPoint x: 983, startPoint y: 471, endPoint x: 971, endPoint y: 493, distance: 25.1
click at [982, 471] on label "F" at bounding box center [995, 475] width 159 height 33
click at [996, 474] on input "F" at bounding box center [1001, 479] width 11 height 11
radio input "true"
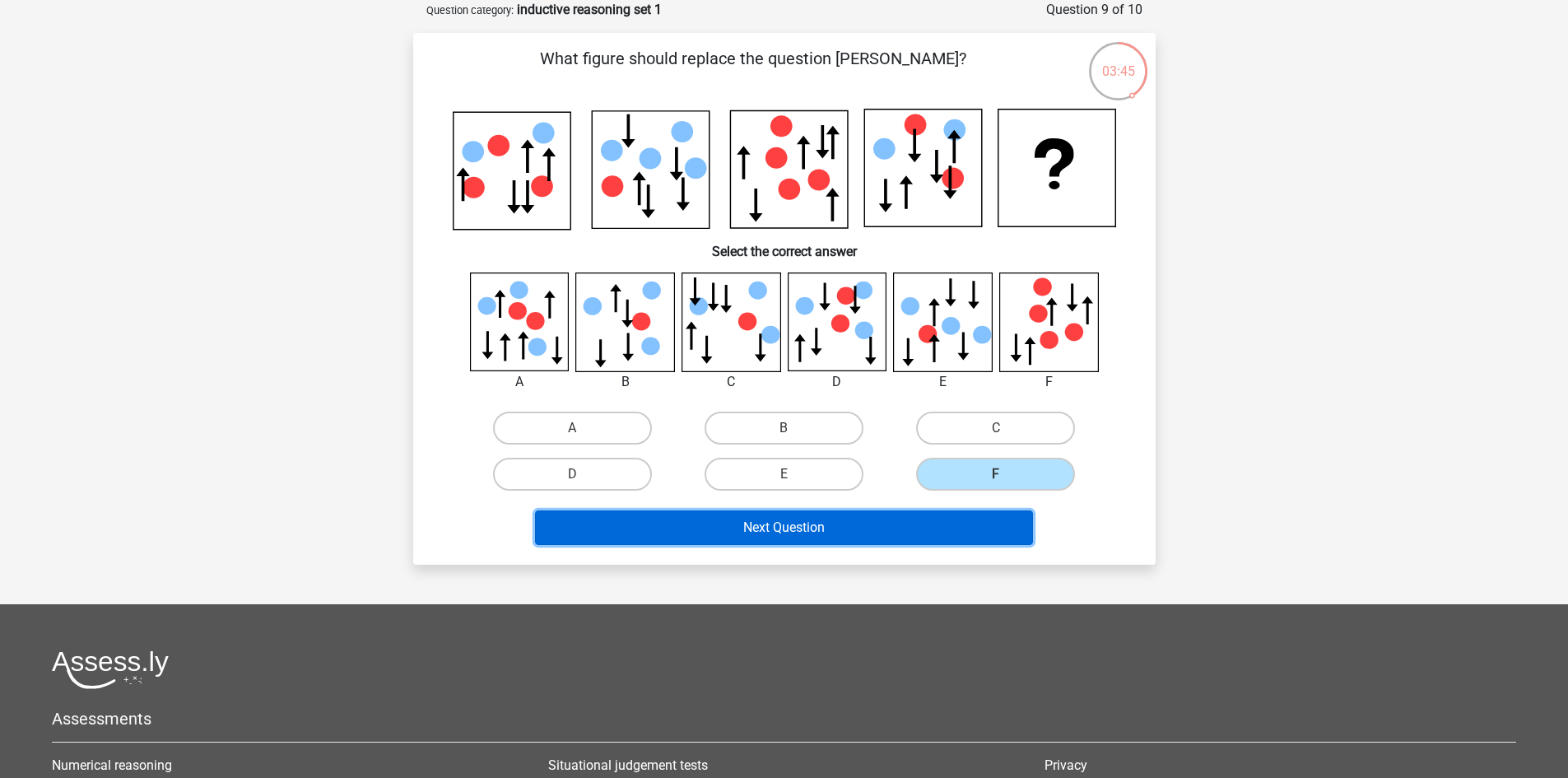
click at [852, 524] on button "Next Question" at bounding box center [784, 527] width 498 height 34
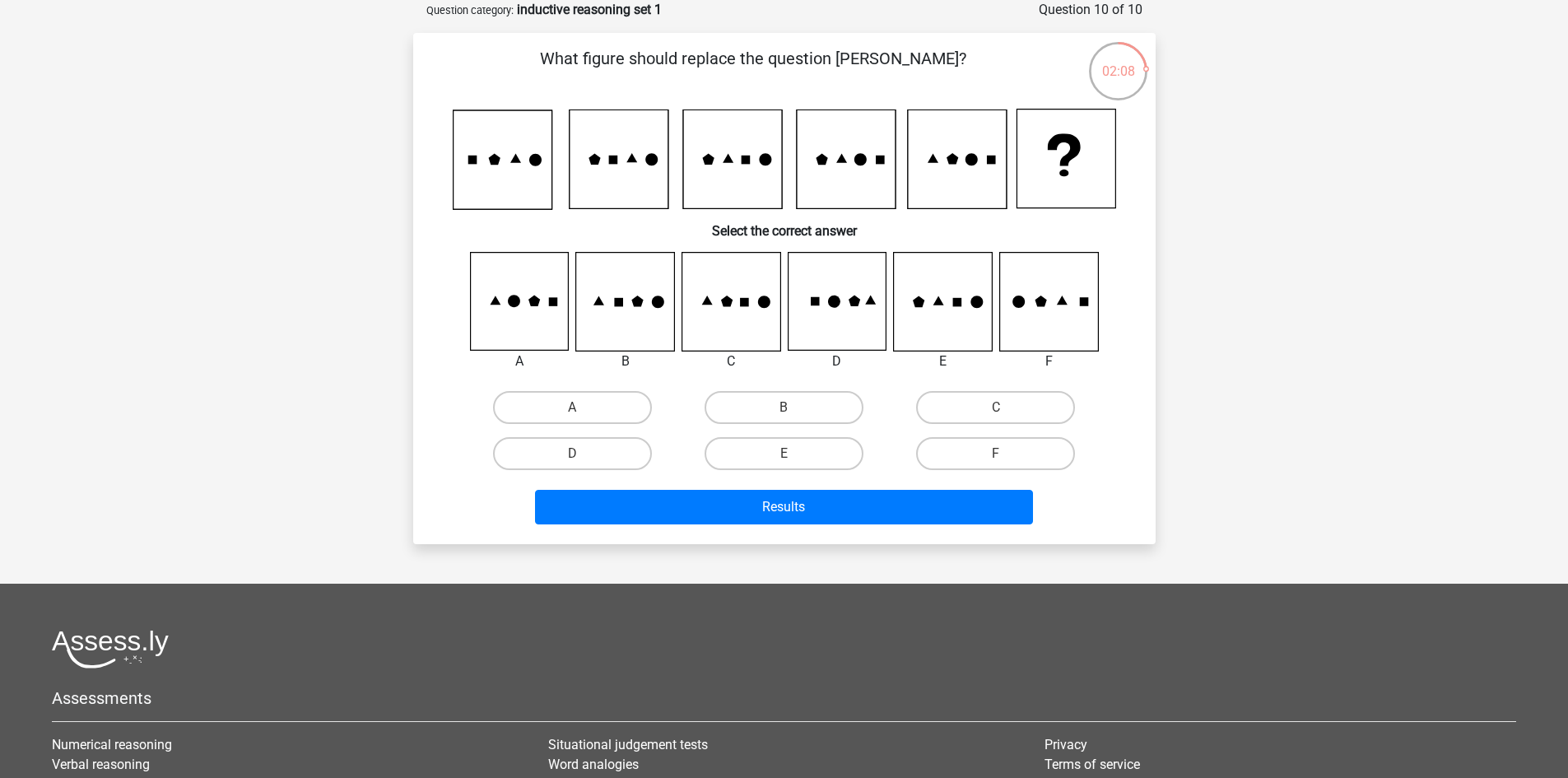
click at [786, 454] on input "E" at bounding box center [788, 458] width 11 height 11
radio input "true"
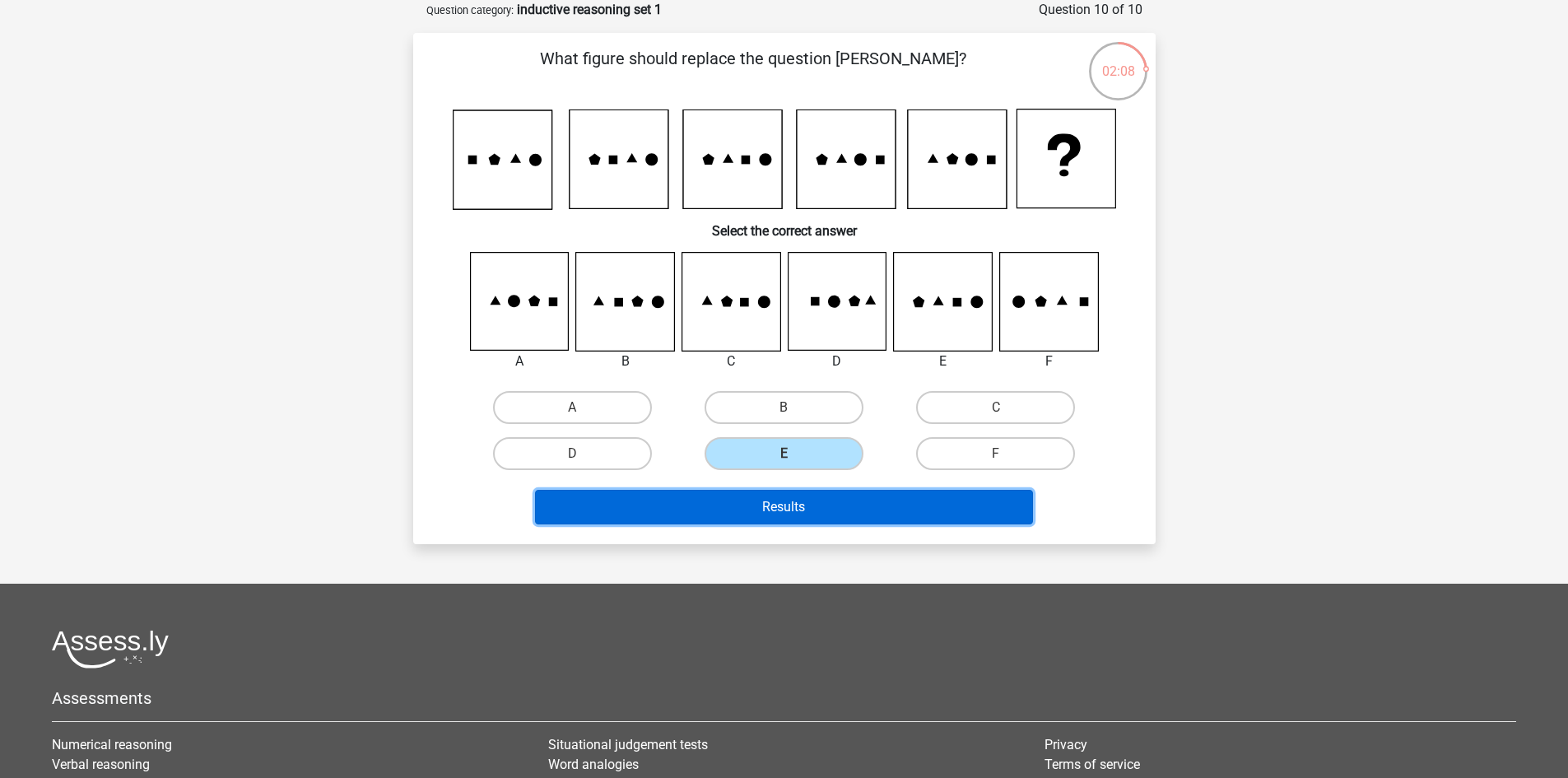
click at [793, 503] on button "Results" at bounding box center [784, 506] width 498 height 34
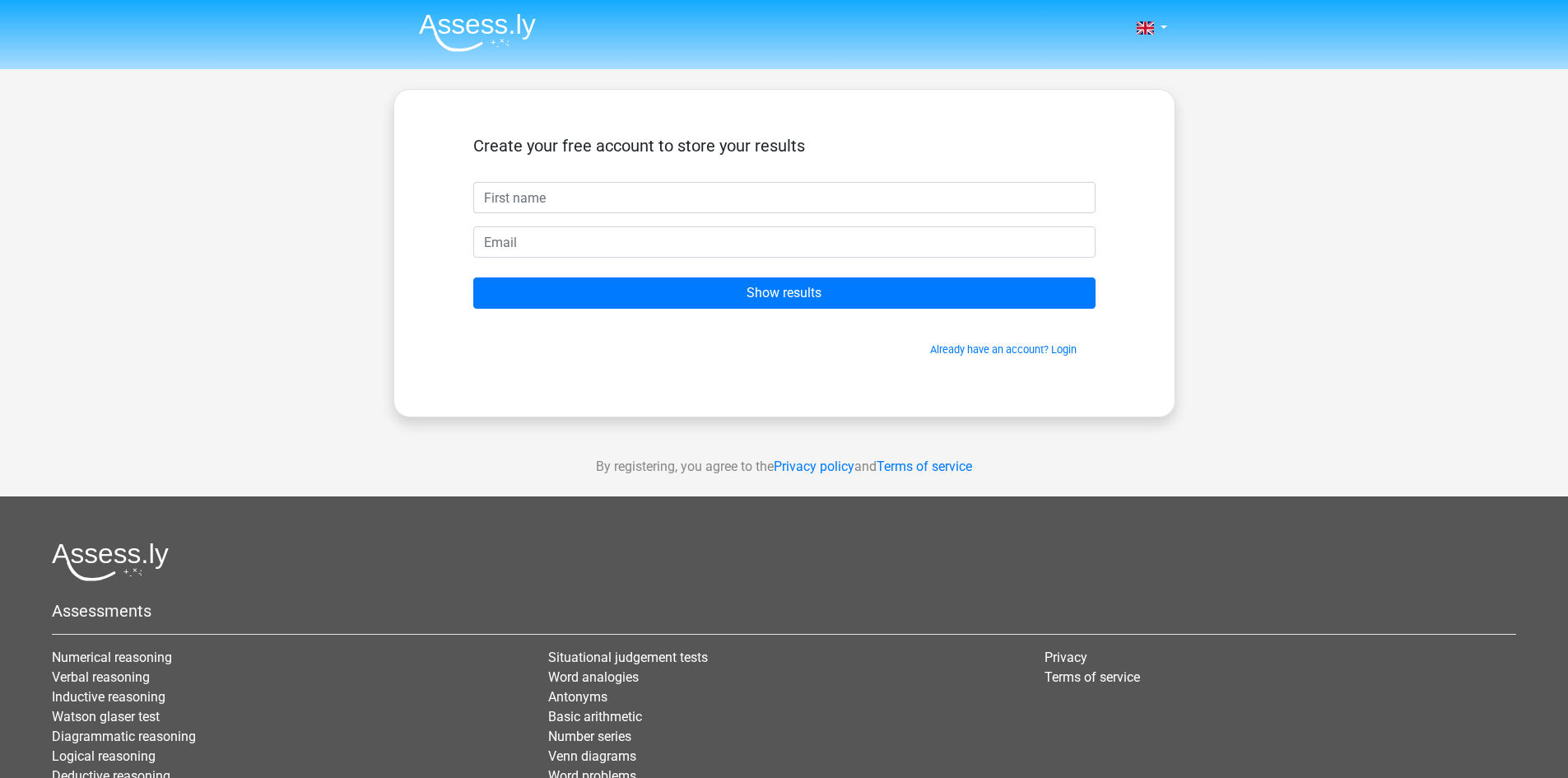
click at [708, 196] on input "text" at bounding box center [784, 197] width 622 height 31
